Goal: Task Accomplishment & Management: Complete application form

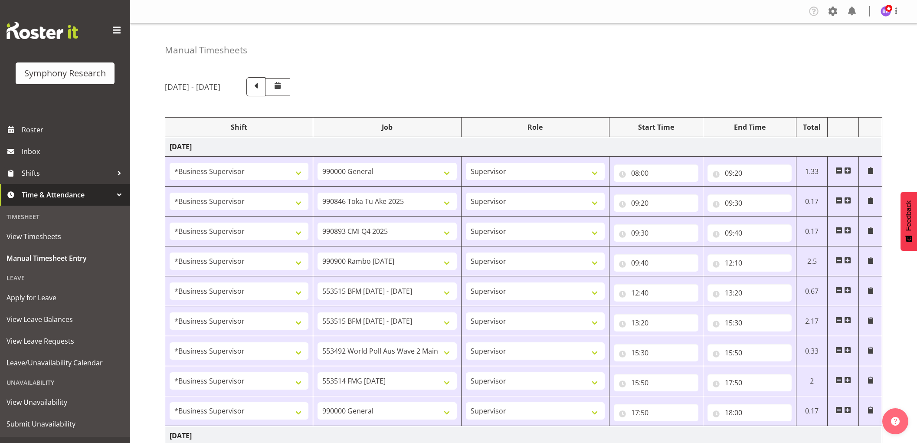
select select "1607"
select select "743"
select select "1607"
select select "9426"
select select "1607"
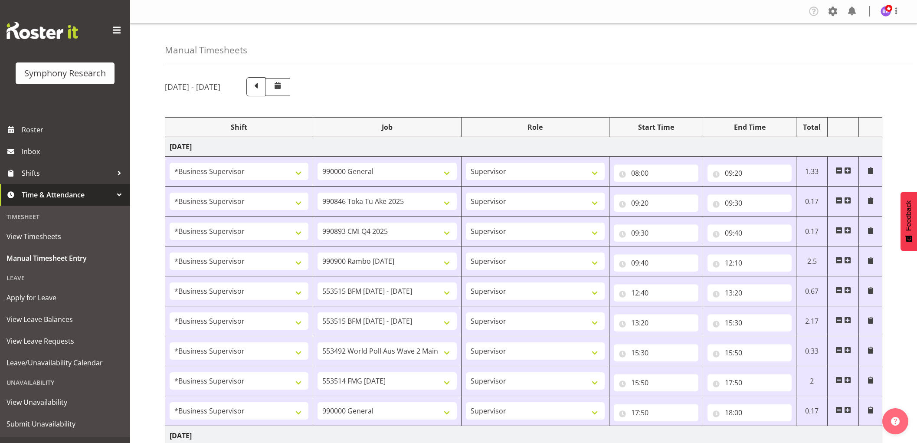
select select "10575"
select select "1607"
select select "10732"
select select "1607"
select select "10731"
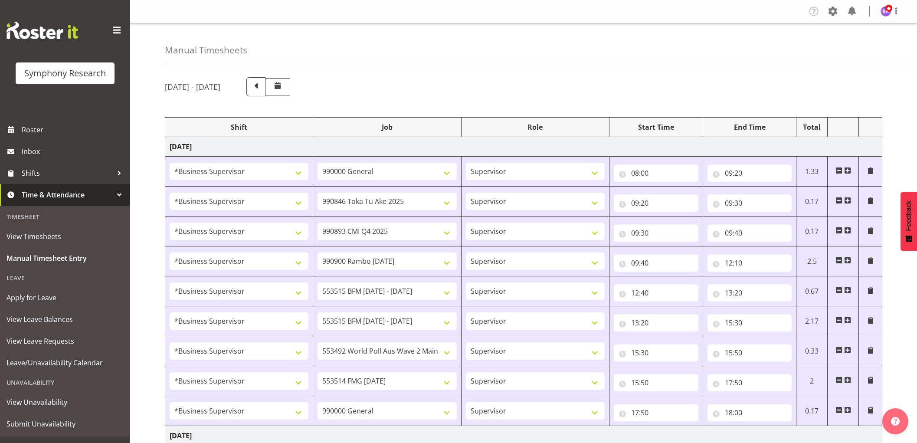
select select "1607"
select select "10731"
select select "1607"
select select "10499"
select select "1607"
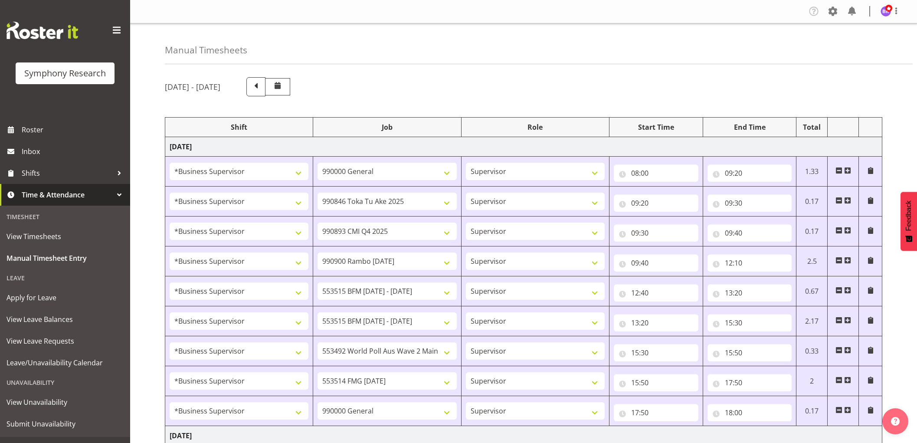
select select "10730"
select select "1607"
select select "743"
select select "1607"
select select "10527"
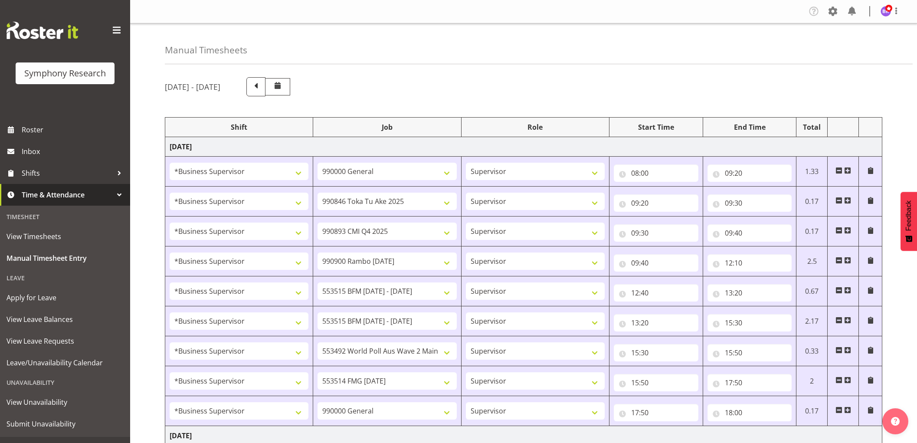
select select "1607"
select select "9426"
select select "1607"
select select "10575"
select select "1607"
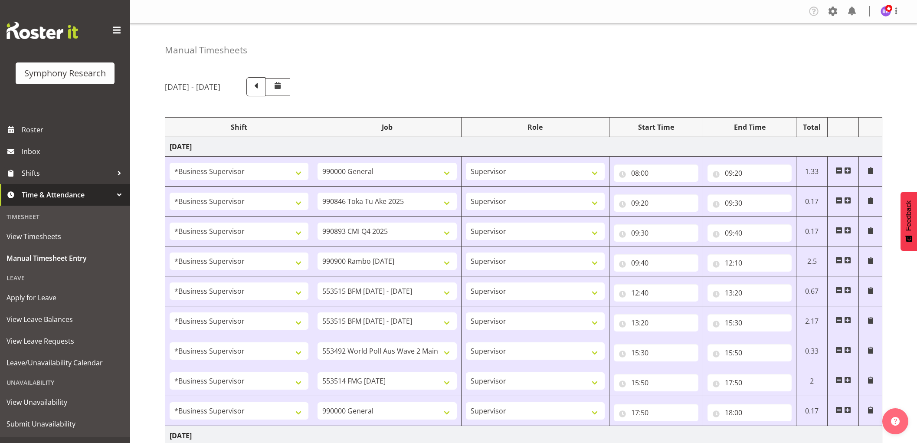
select select "10732"
select select "1607"
select select
select select "1607"
select select
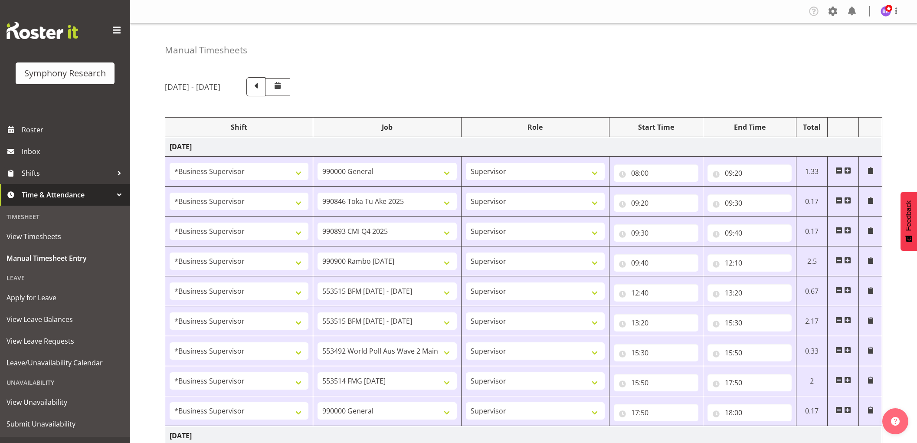
select select "1607"
select select "10730"
select select "1607"
select select "10499"
select select "1607"
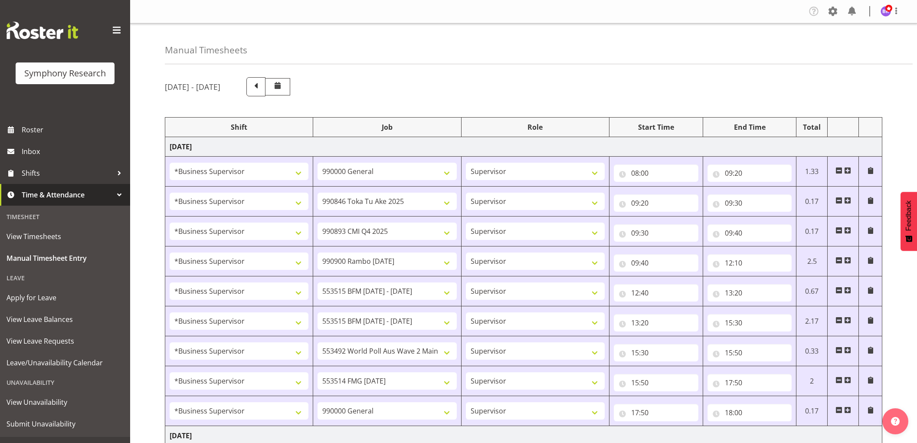
select select "743"
select select "1607"
select select "743"
select select "1607"
select select "9426"
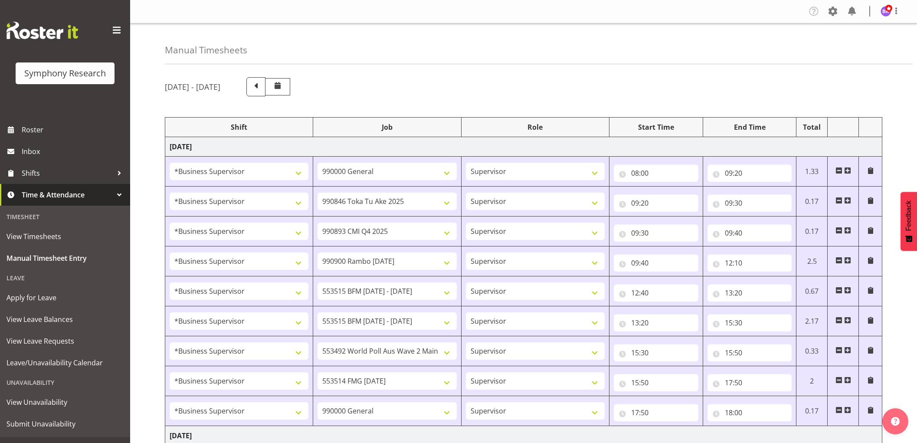
select select "1607"
select select "10575"
select select "1607"
select select "10732"
select select "1607"
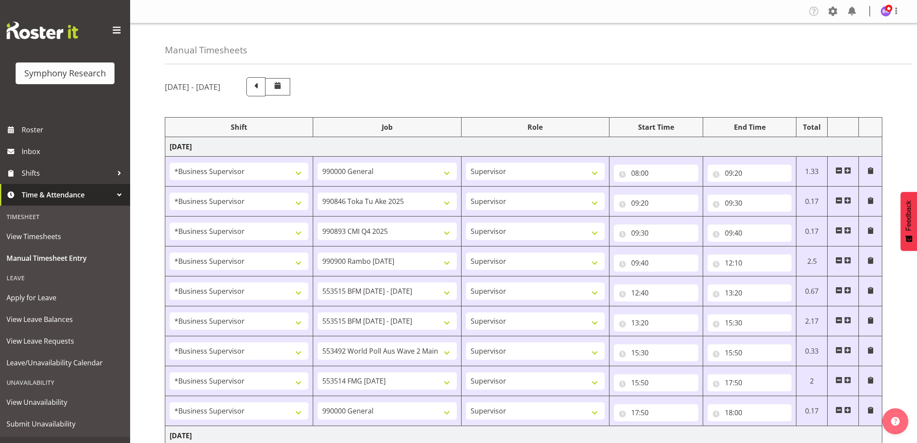
select select "10731"
select select "1607"
select select "10731"
select select "1607"
select select "10730"
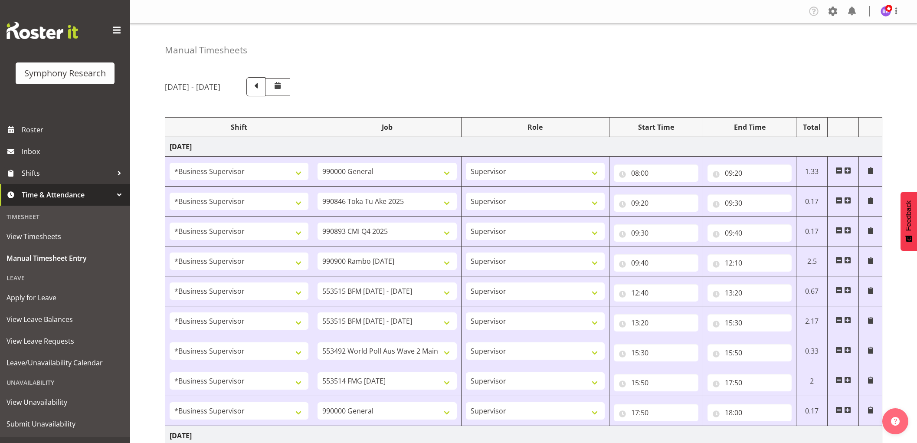
select select "1607"
select select "10499"
select select "1607"
select select "743"
select select "1607"
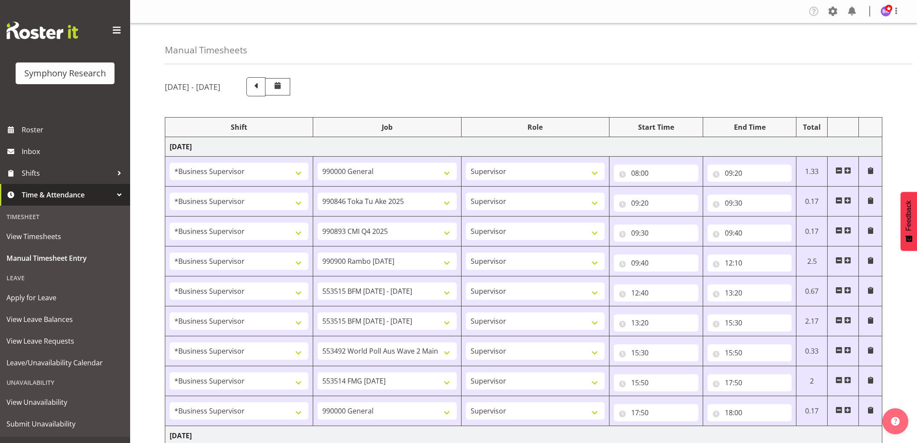
select select "743"
select select "1607"
select select "10732"
select select "1607"
select select "743"
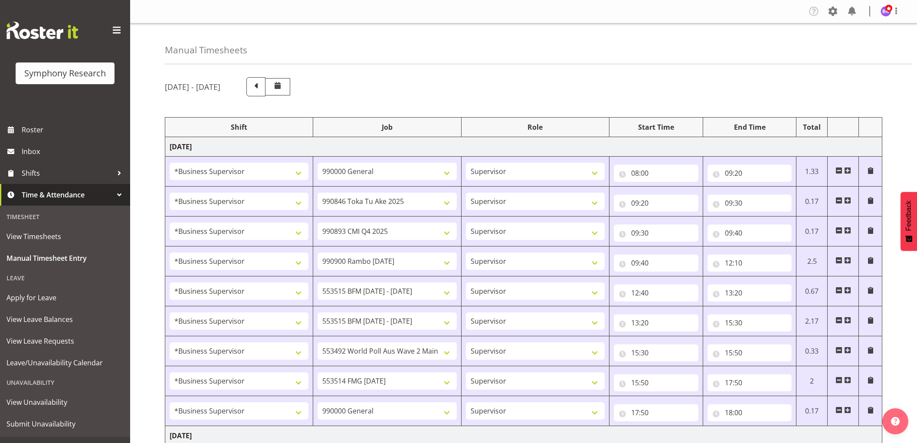
select select "1607"
select select "10731"
select select "1607"
select select "10730"
select select "11"
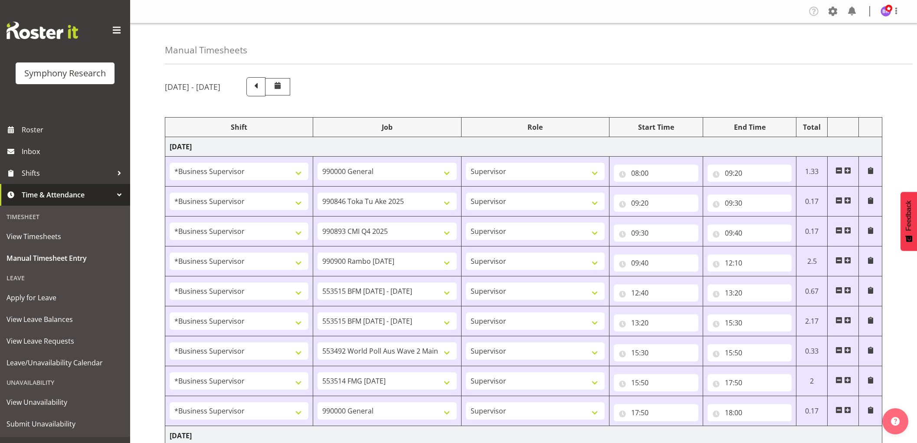
select select "25"
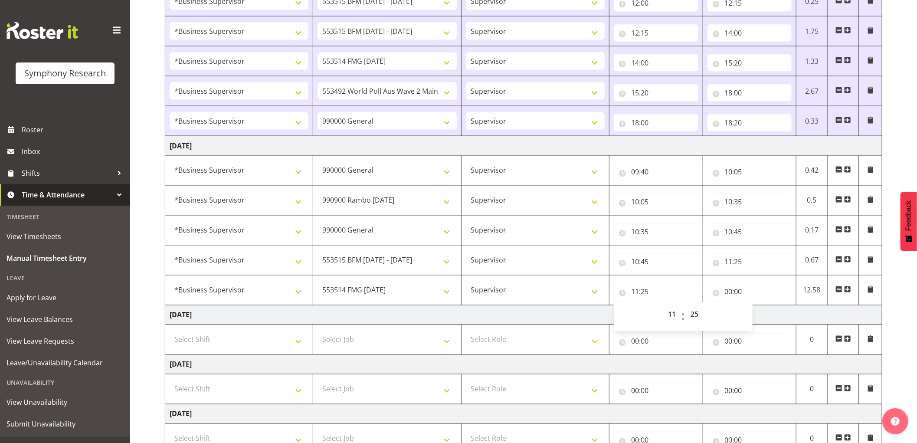
scroll to position [867, 0]
click at [729, 293] on input "00:00" at bounding box center [749, 291] width 85 height 17
click at [764, 319] on select "00 01 02 03 04 05 06 07 08 09 10 11 12 13 14 15 16 17 18 19 20 21 22 23" at bounding box center [767, 314] width 20 height 17
select select "14"
click at [757, 307] on select "00 01 02 03 04 05 06 07 08 09 10 11 12 13 14 15 16 17 18 19 20 21 22 23" at bounding box center [767, 314] width 20 height 17
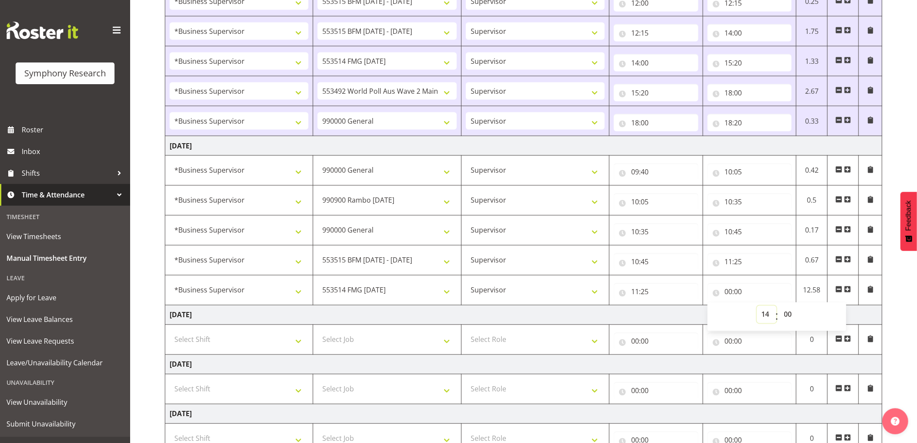
select select
type input "14:00"
click at [846, 293] on span at bounding box center [847, 289] width 7 height 7
select select
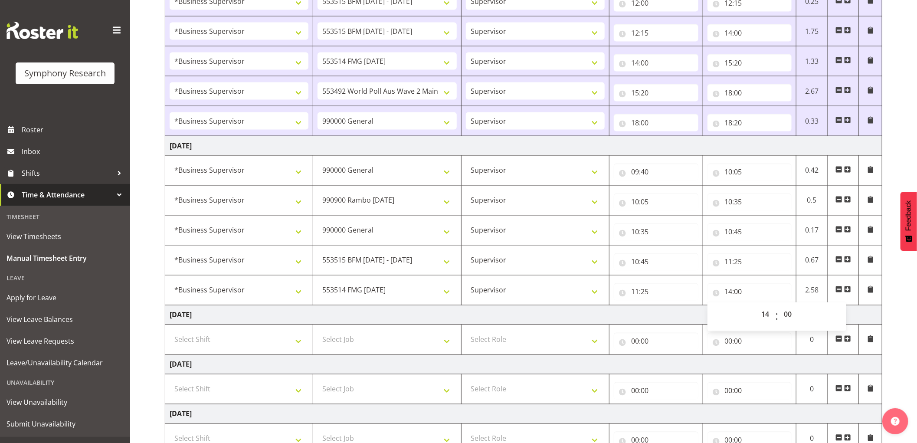
select select
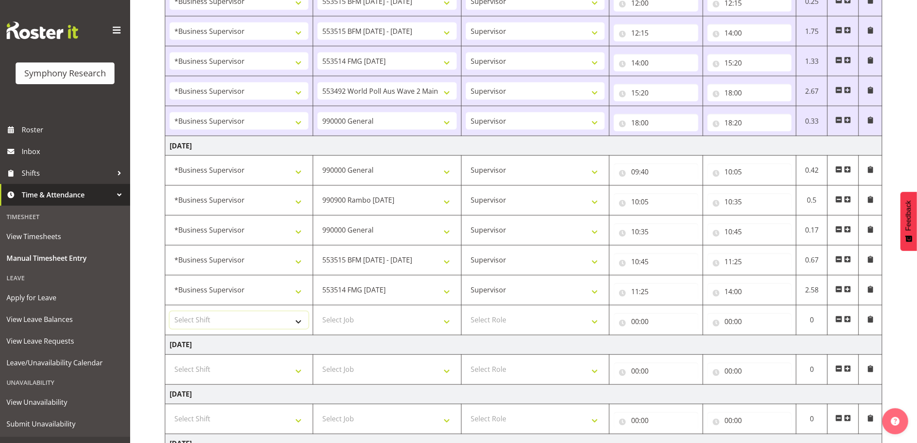
click at [264, 318] on select "Select Shift !!Weekend Residential (Roster IT Shift Label) *Business 9/10am ~ 4…" at bounding box center [239, 319] width 139 height 17
select select "1607"
click at [170, 313] on select "Select Shift !!Weekend Residential (Roster IT Shift Label) *Business 9/10am ~ 4…" at bounding box center [239, 319] width 139 height 17
select select
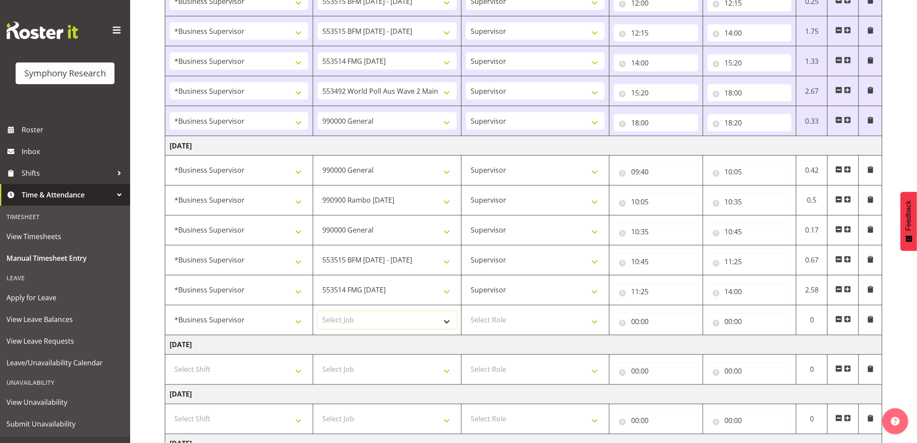
click at [398, 328] on select "Select Job 550060 IF Admin 553492 World Poll Aus Wave 2 Main 2025 553493 World …" at bounding box center [386, 319] width 139 height 17
select select "10499"
click at [317, 313] on select "Select Job 550060 IF Admin 553492 World Poll Aus Wave 2 Main 2025 553493 World …" at bounding box center [386, 319] width 139 height 17
select select
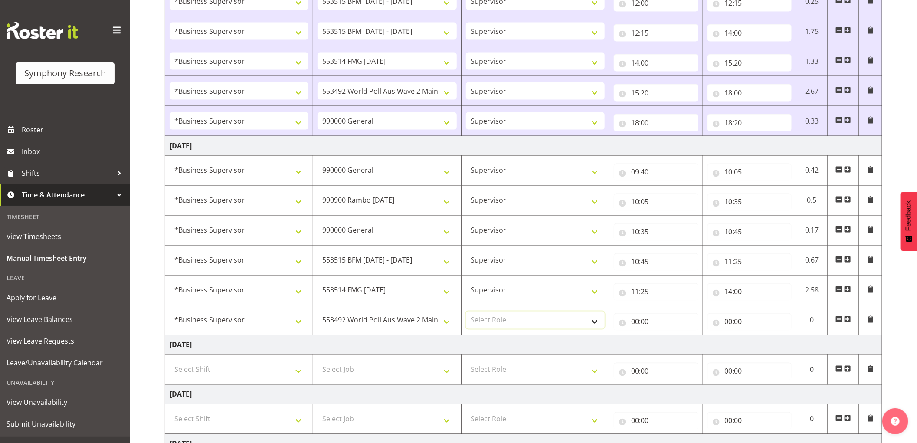
click at [496, 326] on select "Select Role Supervisor Interviewing Briefing" at bounding box center [535, 319] width 139 height 17
select select "45"
click at [466, 313] on select "Select Role Supervisor Interviewing Briefing" at bounding box center [535, 319] width 139 height 17
select select
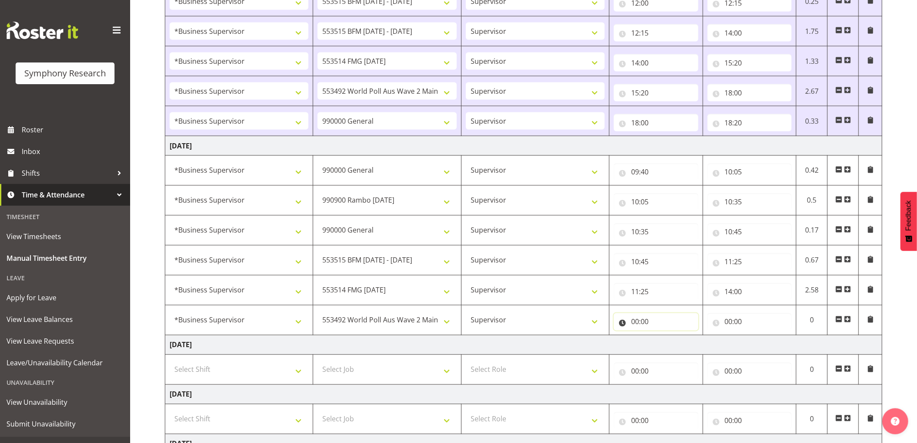
click at [630, 322] on input "00:00" at bounding box center [656, 321] width 85 height 17
click at [675, 347] on select "00 01 02 03 04 05 06 07 08 09 10 11 12 13 14 15 16 17 18 19 20 21 22 23" at bounding box center [673, 344] width 20 height 17
select select "14"
click at [663, 337] on select "00 01 02 03 04 05 06 07 08 09 10 11 12 13 14 15 16 17 18 19 20 21 22 23" at bounding box center [673, 344] width 20 height 17
select select
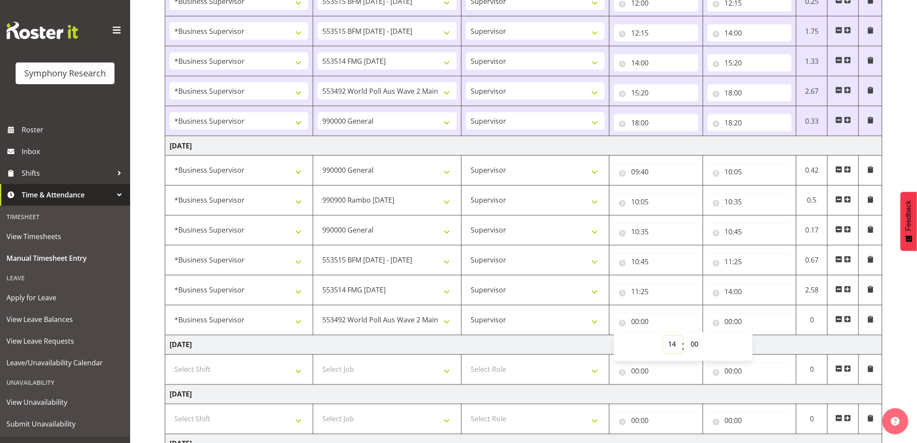
select select
type input "14:00"
click at [694, 345] on select "00 01 02 03 04 05 06 07 08 09 10 11 12 13 14 15 16 17 18 19 20 21 22 23 24 25 2…" at bounding box center [696, 344] width 20 height 17
select select "30"
click at [686, 337] on select "00 01 02 03 04 05 06 07 08 09 10 11 12 13 14 15 16 17 18 19 20 21 22 23 24 25 2…" at bounding box center [696, 344] width 20 height 17
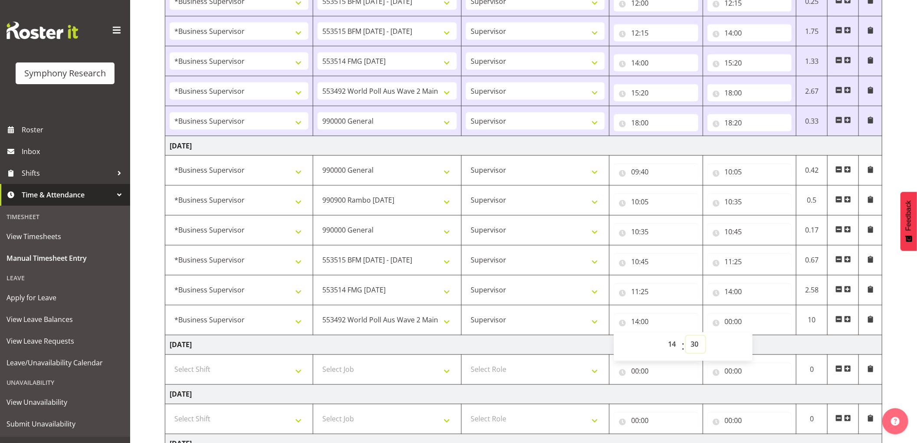
select select
type input "14:30"
